Goal: Task Accomplishment & Management: Complete application form

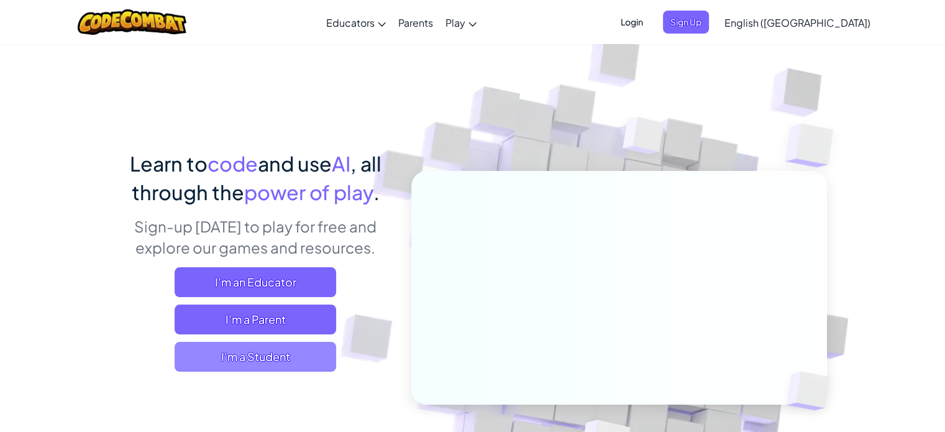
click at [271, 356] on span "I'm a Student" at bounding box center [256, 357] width 162 height 30
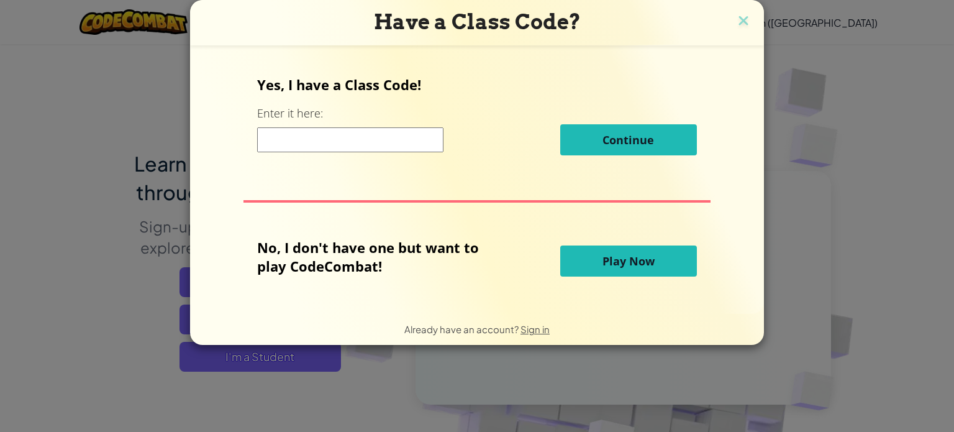
click at [291, 138] on input at bounding box center [350, 139] width 186 height 25
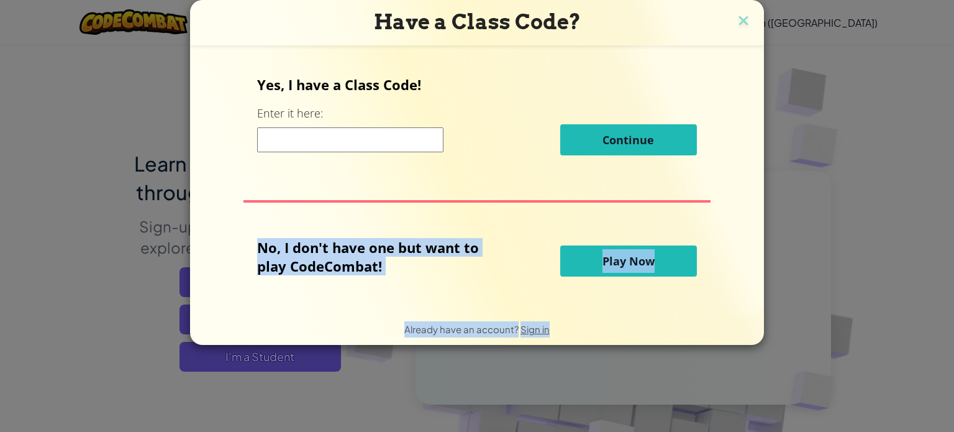
drag, startPoint x: 785, startPoint y: 141, endPoint x: 937, endPoint y: 331, distance: 243.1
click at [937, 331] on div "Have a Class Code? Yes, I have a Class Code! Enter it here: Continue No, I don'…" at bounding box center [477, 216] width 954 height 432
click at [614, 258] on span "Play Now" at bounding box center [629, 260] width 52 height 15
